Goal: Task Accomplishment & Management: Use online tool/utility

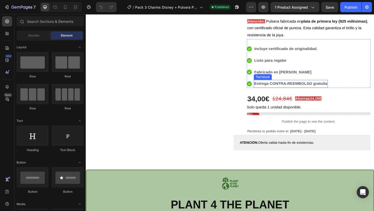
scroll to position [68, 0]
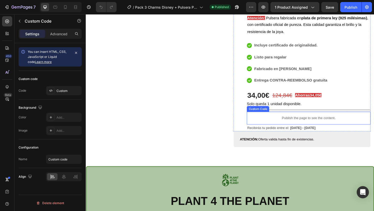
click at [307, 124] on p "Publish the page to see the content." at bounding box center [321, 124] width 131 height 5
click at [57, 92] on div "Custom" at bounding box center [68, 91] width 24 height 5
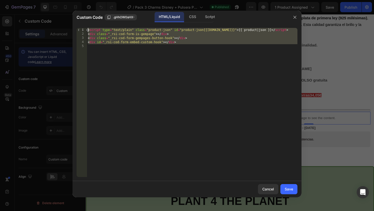
drag, startPoint x: 181, startPoint y: 48, endPoint x: 82, endPoint y: 28, distance: 100.7
click at [82, 28] on div "1 2 3 4 5 < script type = "text/plain" class = "product-json" id = "product-jso…" at bounding box center [187, 102] width 221 height 149
paste textarea "pan id="es-form-hook" ></span"
type textarea "<span id="es-form-hook" ></span>"
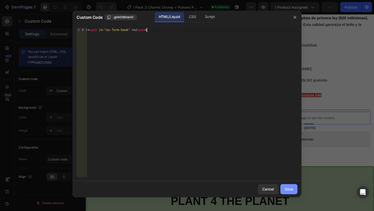
click at [288, 188] on div "Save" at bounding box center [288, 189] width 8 height 5
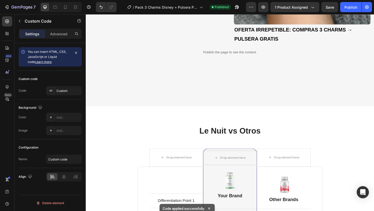
scroll to position [576, 0]
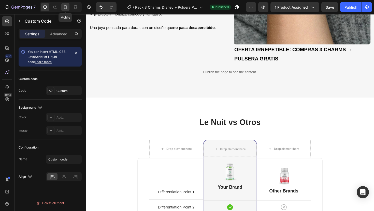
click at [63, 8] on icon at bounding box center [65, 7] width 5 height 5
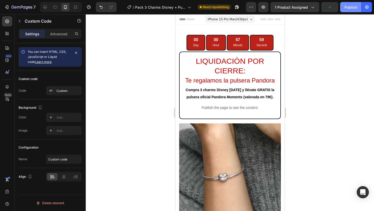
click at [349, 8] on div "Publish" at bounding box center [350, 7] width 13 height 5
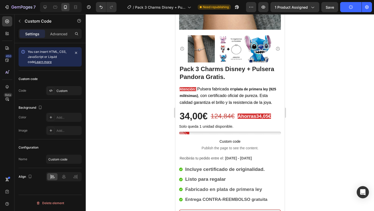
scroll to position [220, 0]
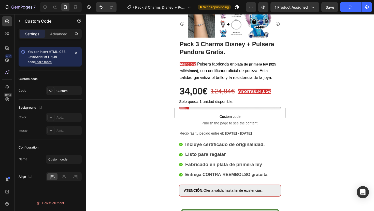
click at [226, 114] on span "Custom code" at bounding box center [230, 117] width 102 height 6
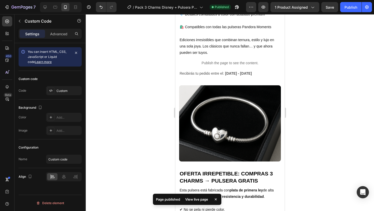
scroll to position [608, 0]
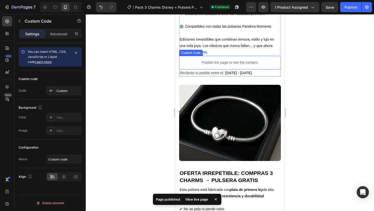
click at [216, 65] on p "Publish the page to see the content." at bounding box center [230, 62] width 102 height 5
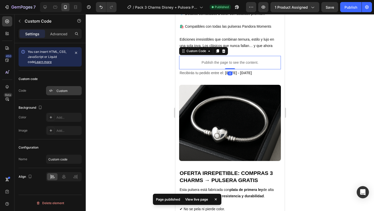
click at [57, 90] on div "Custom" at bounding box center [68, 91] width 24 height 5
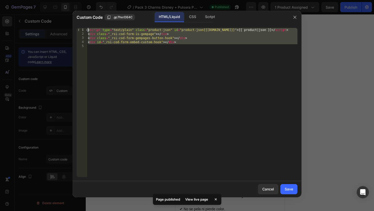
drag, startPoint x: 195, startPoint y: 48, endPoint x: 87, endPoint y: 31, distance: 109.4
click at [87, 31] on div "< script type = "text/plain" class = "product-json" id = "product-json{{[DOMAIN…" at bounding box center [192, 106] width 210 height 157
paste textarea "pan id="es-form-hook" ></span"
type textarea "<span id="es-form-hook" ></span>"
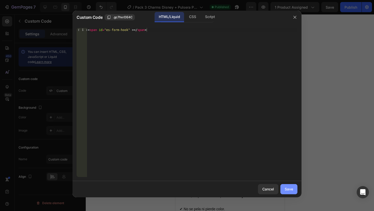
click at [291, 191] on div "Save" at bounding box center [288, 189] width 8 height 5
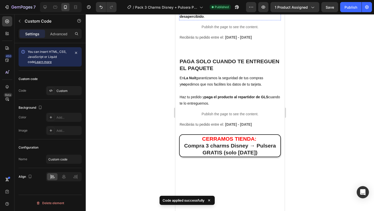
scroll to position [840, 0]
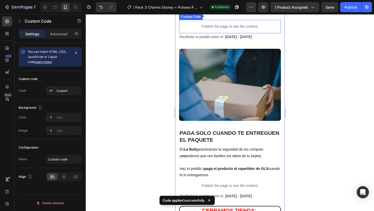
click at [220, 33] on div "Publish the page to see the content." at bounding box center [230, 26] width 102 height 13
click at [59, 92] on div "Custom" at bounding box center [68, 91] width 24 height 5
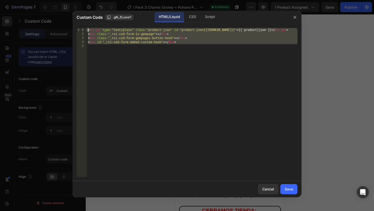
drag, startPoint x: 186, startPoint y: 48, endPoint x: 85, endPoint y: 19, distance: 105.5
click at [85, 19] on div "Custom Code .gN_ZLuvur1 HTML/Liquid CSS Script 1 2 3 4 5 < script type = "text/…" at bounding box center [186, 104] width 229 height 187
paste textarea "pan id="es-form-hook" ></span"
type textarea "<span id="es-form-hook" ></span>"
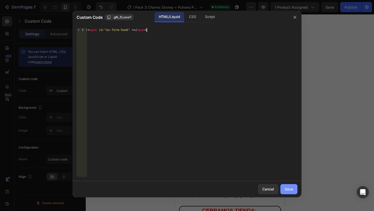
click at [292, 188] on div "Save" at bounding box center [288, 189] width 8 height 5
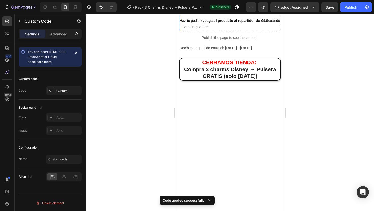
scroll to position [1010, 0]
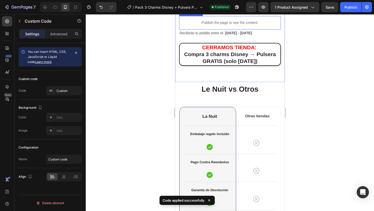
click at [221, 25] on p "Publish the page to see the content." at bounding box center [230, 22] width 102 height 5
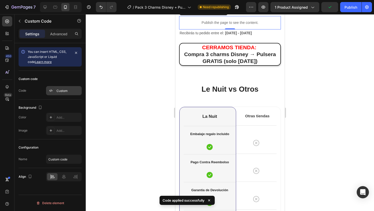
click at [65, 93] on div "Custom" at bounding box center [68, 91] width 24 height 5
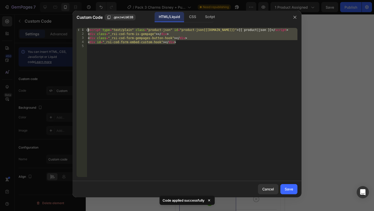
drag, startPoint x: 176, startPoint y: 44, endPoint x: 64, endPoint y: 25, distance: 113.9
click at [64, 25] on div "Custom Code .goxzwLb63B HTML/Liquid CSS Script <div id="_rsi-cod-form-embed-cus…" at bounding box center [187, 105] width 374 height 211
paste textarea "pan id="es-form-hook" ></span"
type textarea "<span id="es-form-hook" ></span>"
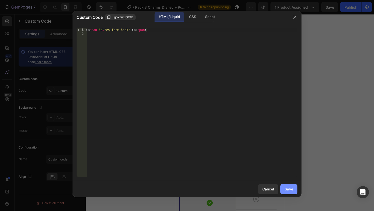
click at [288, 189] on div "Save" at bounding box center [288, 189] width 8 height 5
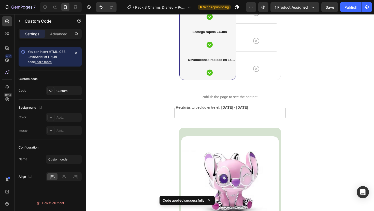
scroll to position [1261, 0]
click at [227, 96] on p "Publish the page to see the content." at bounding box center [229, 96] width 101 height 5
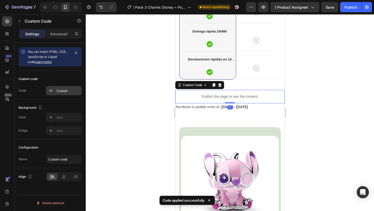
click at [70, 90] on div "Custom" at bounding box center [68, 91] width 24 height 5
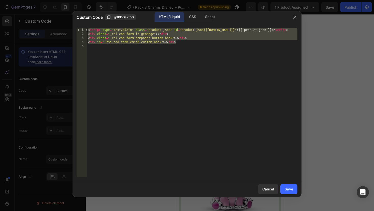
drag, startPoint x: 180, startPoint y: 44, endPoint x: 49, endPoint y: 18, distance: 134.1
click at [49, 18] on div "Custom Code .gDPDqGXf5O HTML/Liquid CSS Script <div id="_rsi-cod-form-embed-cus…" at bounding box center [187, 105] width 374 height 211
paste textarea "pan id="es-form-hook" ></span"
type textarea "<span id="es-form-hook" ></span>"
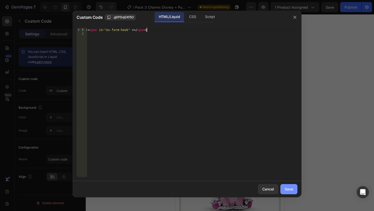
click at [288, 186] on button "Save" at bounding box center [288, 189] width 17 height 10
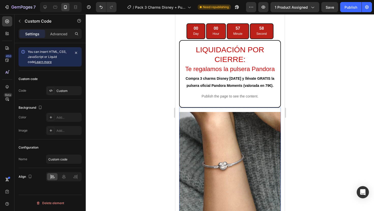
scroll to position [0, 0]
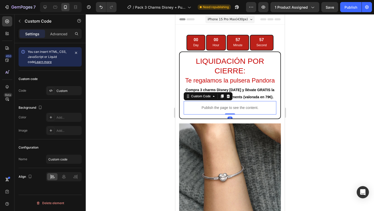
click at [222, 105] on p "Publish the page to see the content." at bounding box center [229, 107] width 93 height 5
click at [56, 91] on div "Custom" at bounding box center [64, 90] width 36 height 9
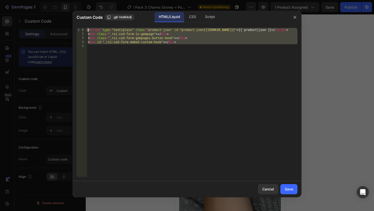
drag, startPoint x: 178, startPoint y: 48, endPoint x: 80, endPoint y: 22, distance: 100.7
click at [80, 22] on div "Custom Code .g8-HniR4nE HTML/Liquid CSS Script 1 2 3 4 5 < script type = "text/…" at bounding box center [186, 104] width 229 height 187
paste textarea "pan id="es-form-hook" ></span"
type textarea "<span id="es-form-hook" ></span>"
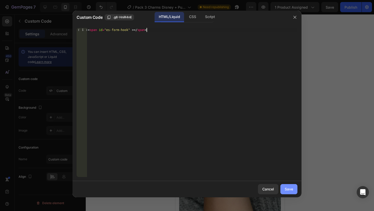
click at [289, 191] on div "Save" at bounding box center [288, 189] width 8 height 5
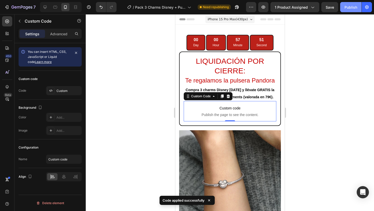
click at [347, 9] on div "Publish" at bounding box center [350, 7] width 13 height 5
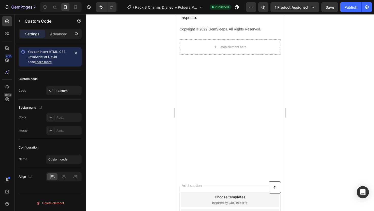
scroll to position [1920, 0]
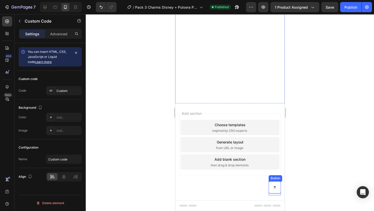
click at [274, 189] on icon at bounding box center [274, 187] width 3 height 3
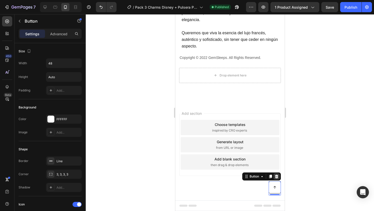
click at [276, 178] on icon at bounding box center [276, 177] width 3 height 4
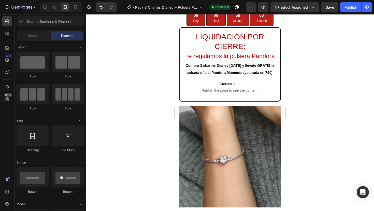
scroll to position [0, 0]
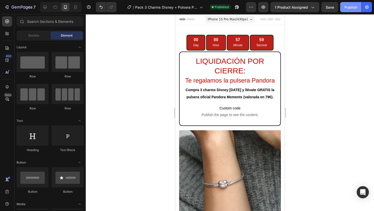
click at [349, 7] on div "Publish" at bounding box center [350, 7] width 13 height 5
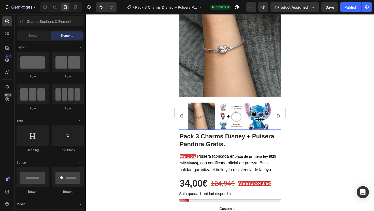
scroll to position [140, 0]
